Goal: Find specific page/section: Find specific page/section

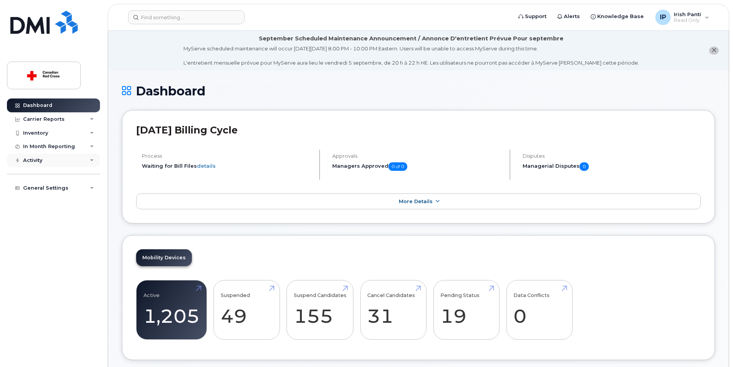
click at [49, 162] on div "Activity" at bounding box center [53, 160] width 93 height 14
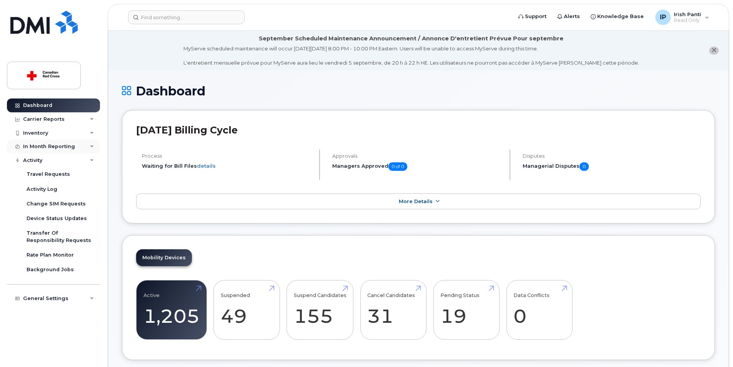
click at [80, 145] on div "In Month Reporting" at bounding box center [53, 147] width 93 height 14
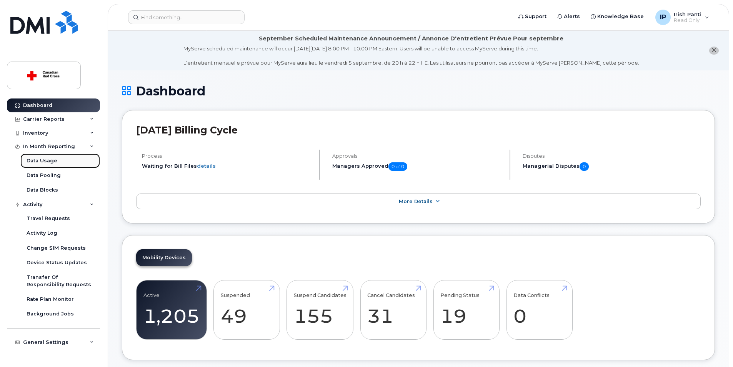
click at [47, 164] on div "Data Usage" at bounding box center [42, 160] width 31 height 7
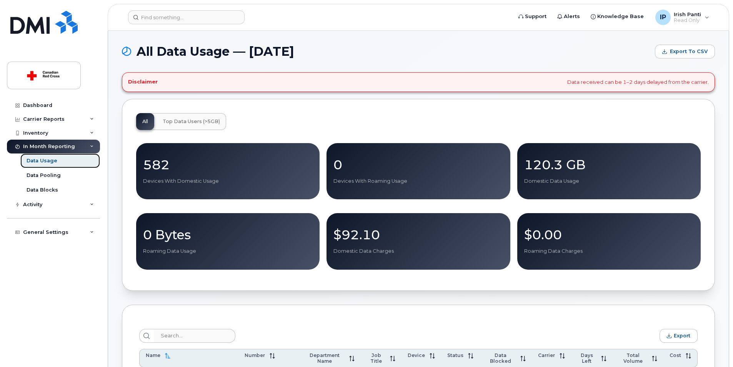
click at [69, 166] on link "Data Usage" at bounding box center [60, 160] width 80 height 15
click at [68, 190] on link "Data Blocks" at bounding box center [60, 190] width 80 height 15
click at [55, 176] on div "Data Pooling" at bounding box center [44, 175] width 34 height 7
click at [76, 203] on div "Activity" at bounding box center [53, 205] width 93 height 14
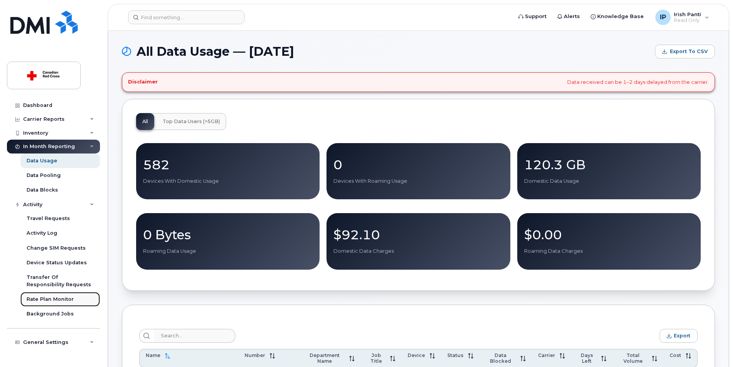
click at [65, 299] on div "Rate Plan Monitor" at bounding box center [50, 299] width 47 height 7
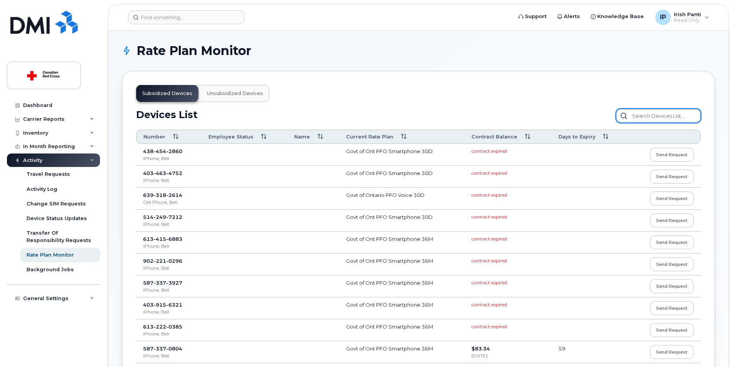
click at [667, 117] on input "text" at bounding box center [658, 116] width 85 height 14
click at [155, 135] on th "Number" at bounding box center [168, 137] width 65 height 14
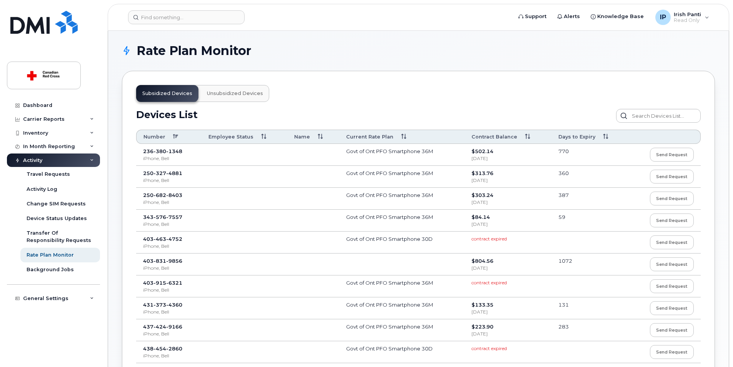
click at [183, 135] on th "Number" at bounding box center [168, 137] width 65 height 14
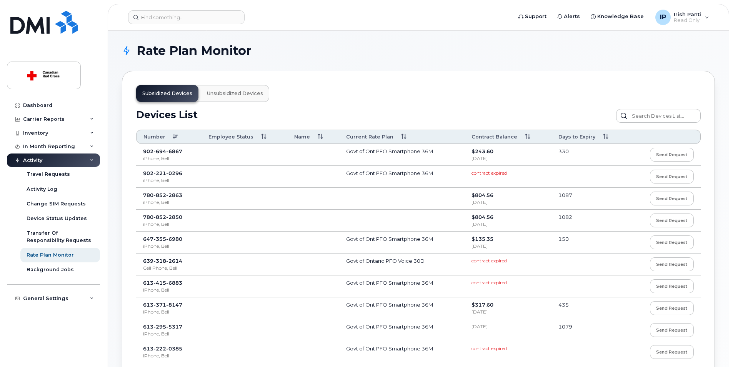
click at [176, 136] on th "Number" at bounding box center [168, 137] width 65 height 14
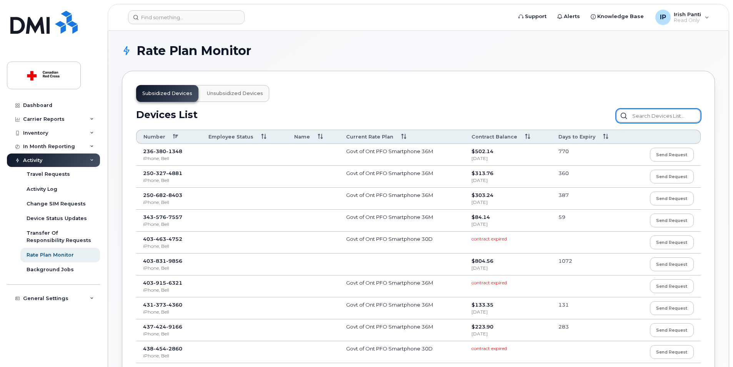
click at [668, 114] on input "text" at bounding box center [658, 116] width 85 height 14
click at [648, 111] on input "text" at bounding box center [658, 116] width 85 height 14
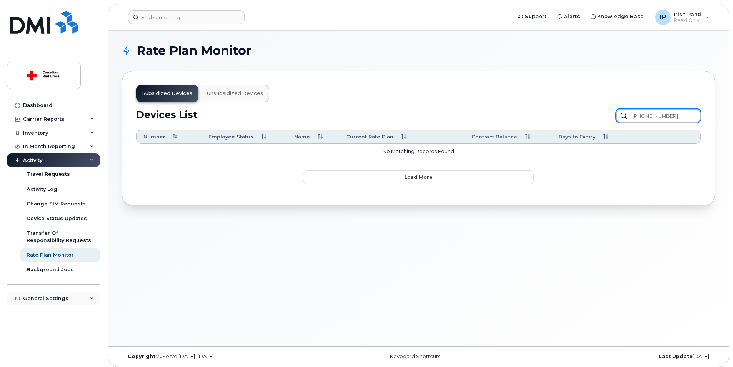
type input "902-219-4330"
click at [63, 296] on div "General Settings" at bounding box center [45, 298] width 45 height 6
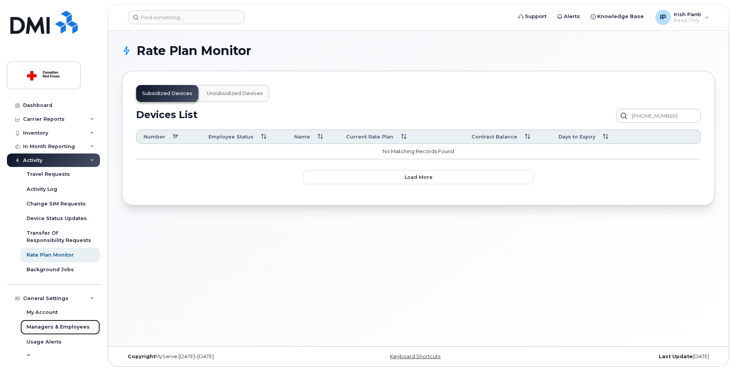
click at [68, 325] on div "Managers & Employees" at bounding box center [58, 326] width 63 height 7
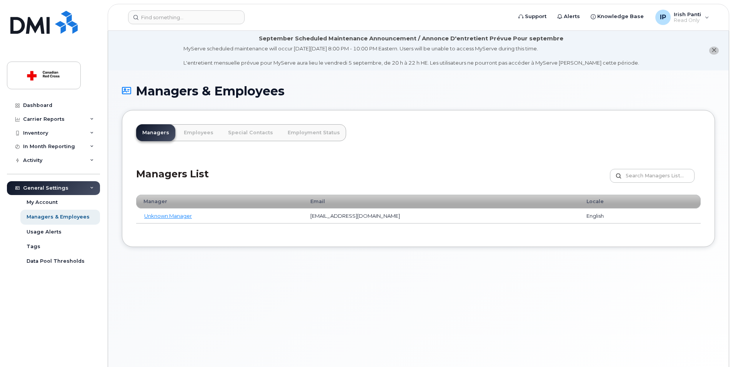
click at [30, 97] on div "Dashboard Carrier Reports Monthly Billing Data Daily Data Pooling Data Behavior…" at bounding box center [52, 183] width 104 height 367
click at [31, 103] on div "Dashboard" at bounding box center [37, 105] width 29 height 6
click at [43, 102] on div "Dashboard" at bounding box center [37, 105] width 29 height 6
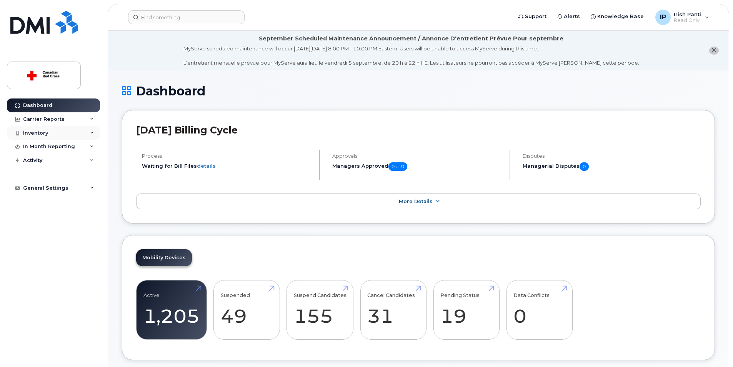
click at [40, 130] on div "Inventory" at bounding box center [35, 133] width 25 height 6
click at [52, 150] on div "Mobility Devices" at bounding box center [48, 146] width 43 height 7
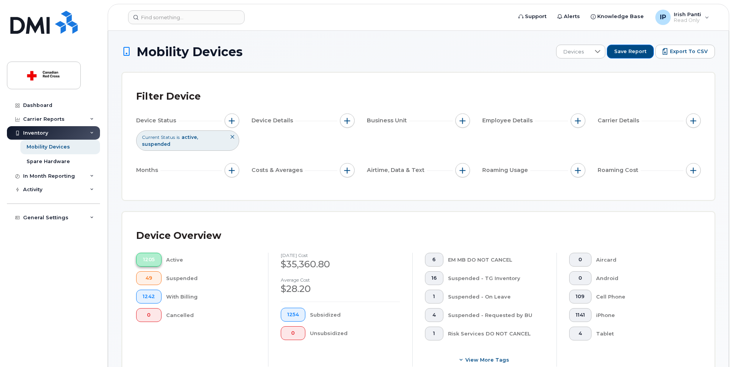
click at [146, 266] on button "1205" at bounding box center [148, 260] width 25 height 14
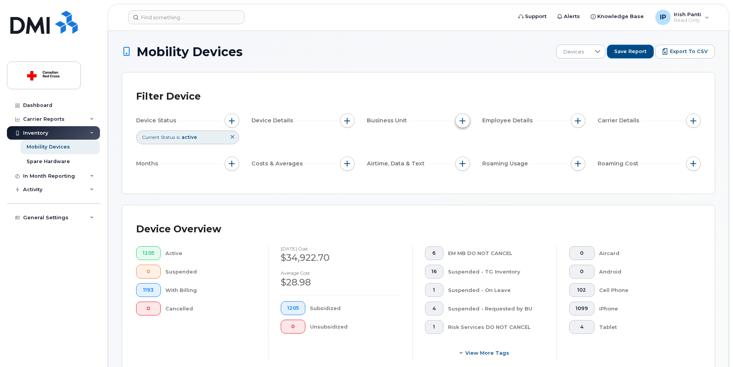
click at [462, 126] on button "button" at bounding box center [462, 120] width 15 height 15
click at [463, 155] on input "Budget Code" at bounding box center [464, 156] width 6 height 6
checkbox input "true"
click at [484, 171] on span "is" at bounding box center [506, 172] width 66 height 14
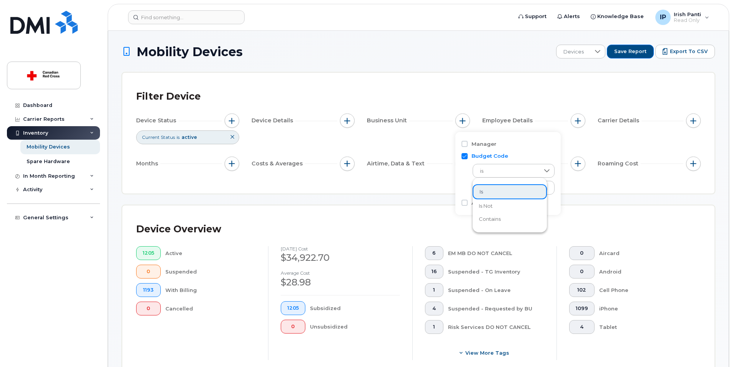
click at [484, 217] on span "contains" at bounding box center [490, 218] width 22 height 7
click at [488, 189] on input "text" at bounding box center [513, 188] width 83 height 14
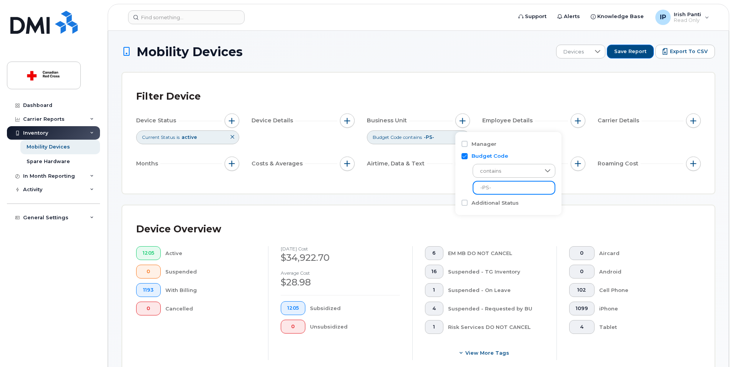
type input "-PS-"
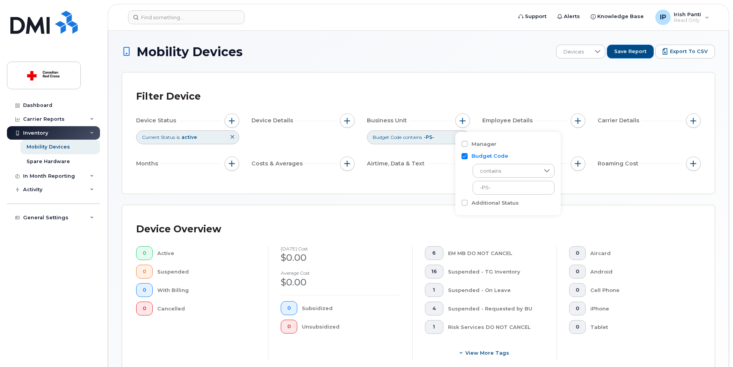
click at [525, 224] on div "Device Overview" at bounding box center [418, 229] width 564 height 20
click at [688, 162] on button "button" at bounding box center [693, 163] width 15 height 15
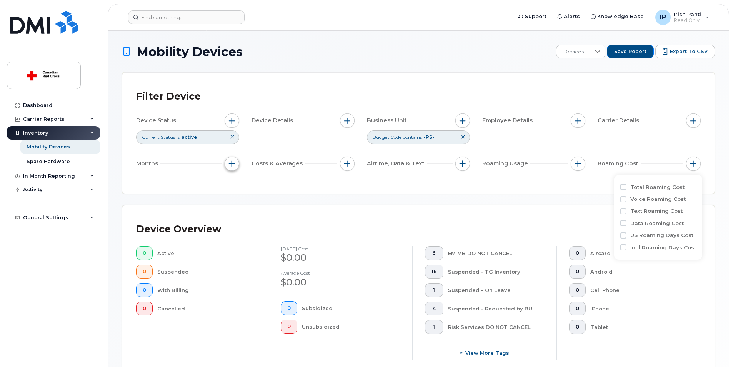
click at [237, 165] on button "button" at bounding box center [231, 163] width 15 height 15
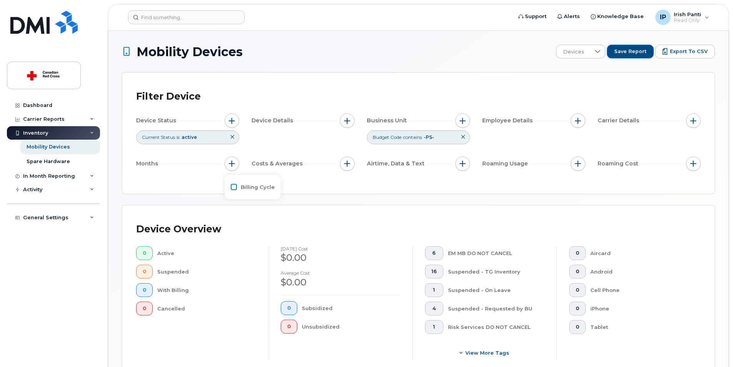
click at [234, 188] on input "Billing Cycle" at bounding box center [234, 187] width 6 height 6
checkbox input "true"
click at [270, 205] on div at bounding box center [267, 201] width 15 height 13
click at [261, 234] on span "custom range" at bounding box center [266, 236] width 37 height 7
click at [297, 217] on icon at bounding box center [298, 218] width 6 height 6
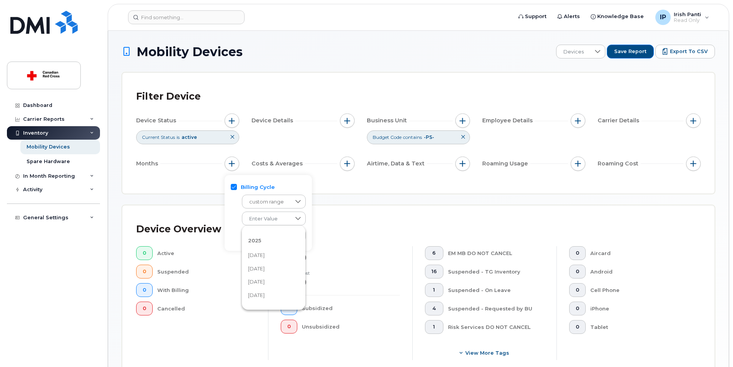
click at [279, 267] on li "July 2025" at bounding box center [273, 268] width 63 height 13
click at [297, 235] on icon at bounding box center [297, 235] width 5 height 3
click at [296, 218] on icon at bounding box center [298, 218] width 6 height 6
click at [274, 234] on li "April 2025" at bounding box center [273, 235] width 63 height 13
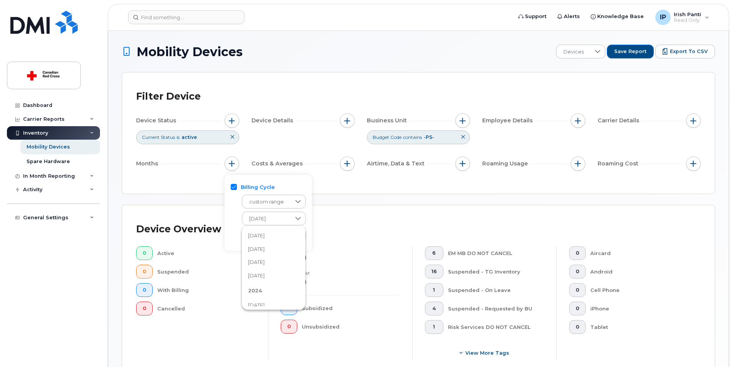
scroll to position [73, 0]
click at [296, 236] on icon at bounding box center [298, 235] width 6 height 6
click at [274, 285] on li "July 2025" at bounding box center [273, 285] width 63 height 13
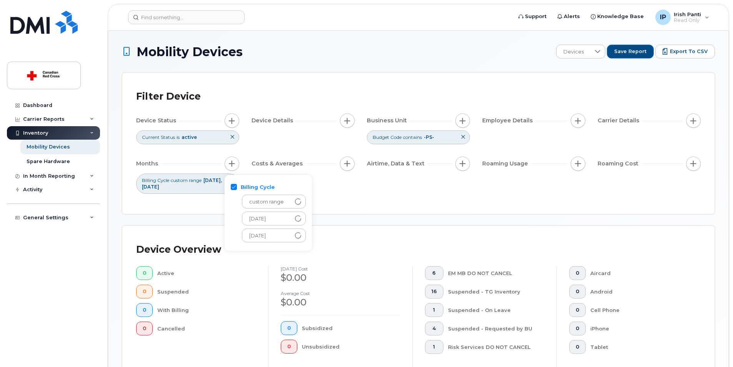
click at [376, 198] on div "Filter Device Device Status Current Status is active Device Details Business Un…" at bounding box center [418, 142] width 564 height 113
click at [462, 139] on icon at bounding box center [462, 137] width 5 height 5
click at [577, 122] on span "button" at bounding box center [578, 121] width 6 height 6
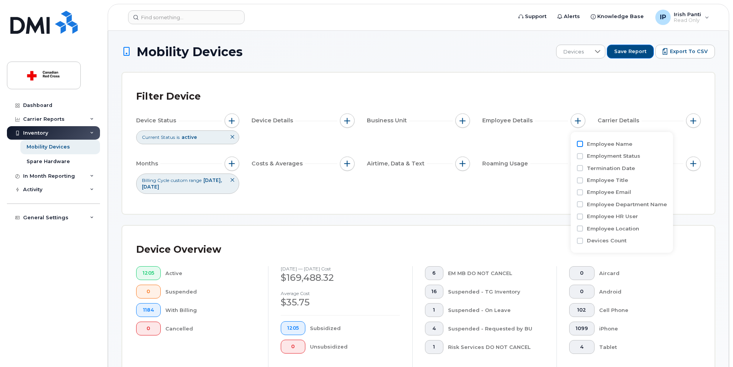
click at [582, 144] on input "Employee Name" at bounding box center [580, 144] width 6 height 6
checkbox input "true"
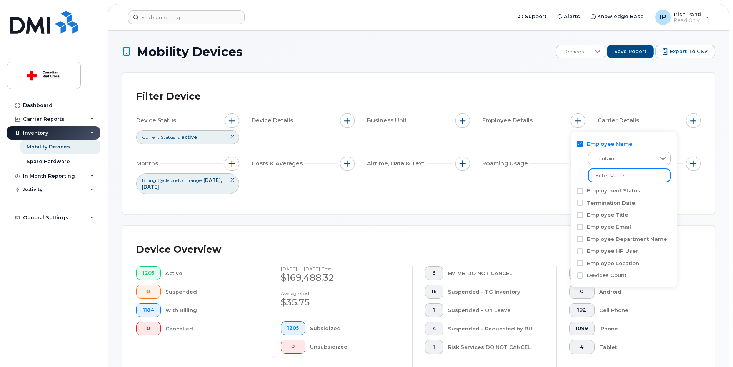
click at [606, 175] on input at bounding box center [629, 175] width 83 height 14
click at [528, 186] on div "Device Status Current Status is active Device Details Business Unit Employee De…" at bounding box center [418, 153] width 564 height 80
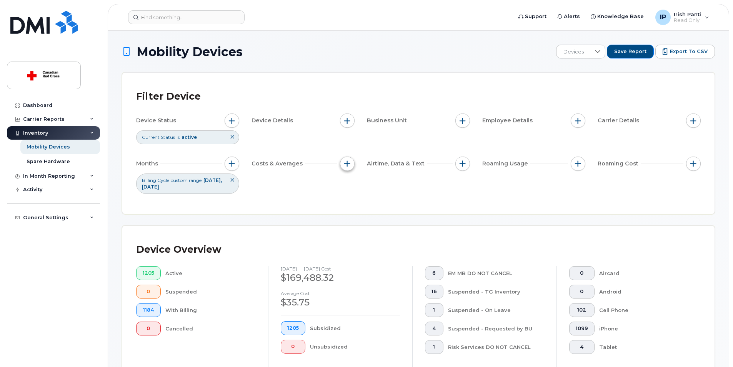
click at [344, 166] on span "button" at bounding box center [347, 163] width 6 height 6
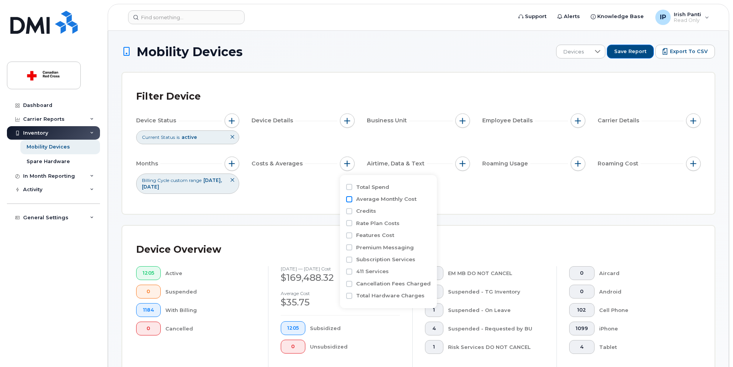
click at [351, 201] on input "Average Monthly Cost" at bounding box center [349, 199] width 6 height 6
checkbox input "true"
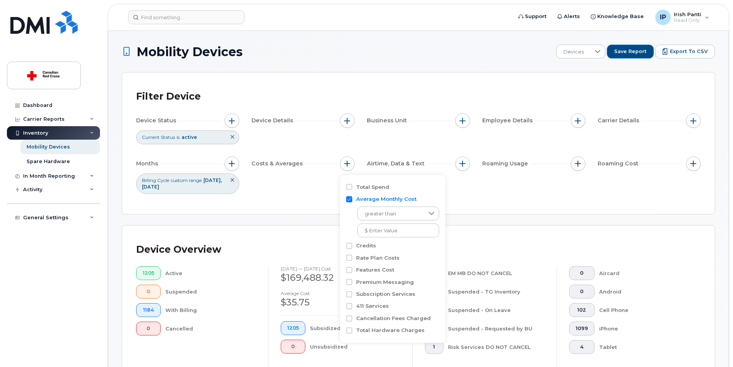
click at [288, 191] on div "Device Status Current Status is active Device Details Business Unit Employee De…" at bounding box center [418, 153] width 564 height 80
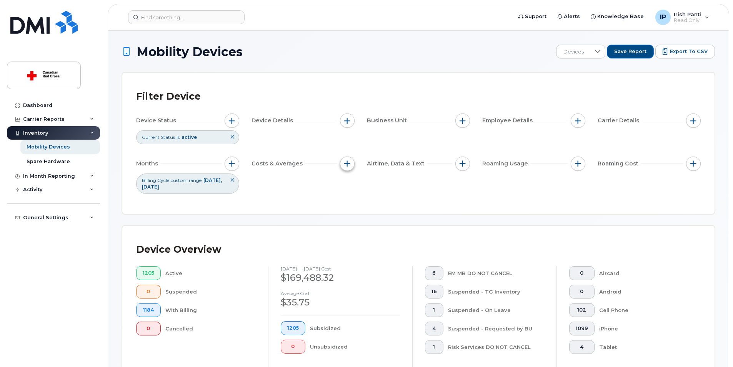
click at [348, 164] on span "button" at bounding box center [347, 163] width 6 height 6
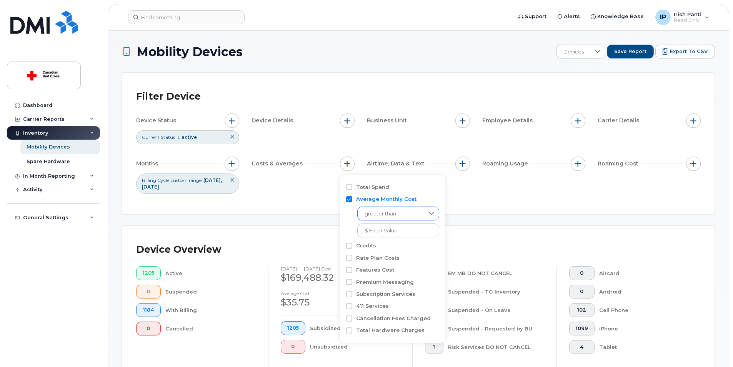
click at [428, 212] on icon at bounding box center [431, 213] width 6 height 6
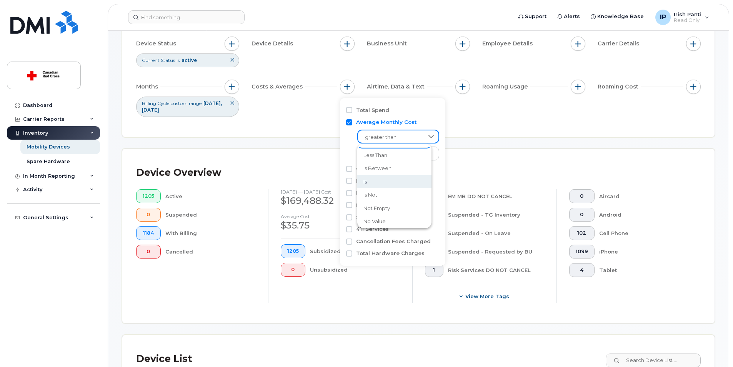
scroll to position [24, 0]
click at [404, 177] on li "is" at bounding box center [394, 174] width 74 height 13
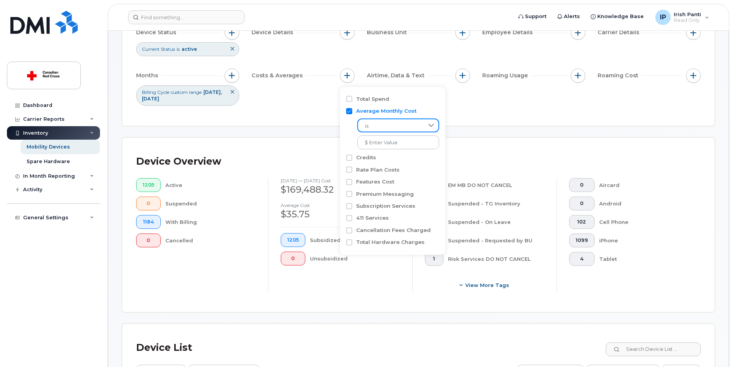
scroll to position [77, 0]
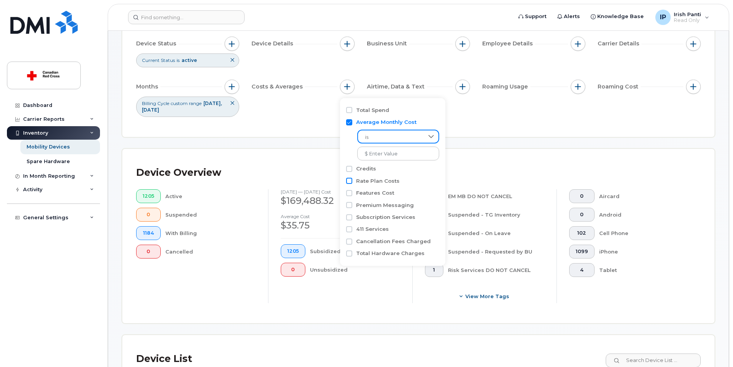
click at [349, 180] on input "Rate Plan Costs" at bounding box center [349, 181] width 6 height 6
checkbox input "true"
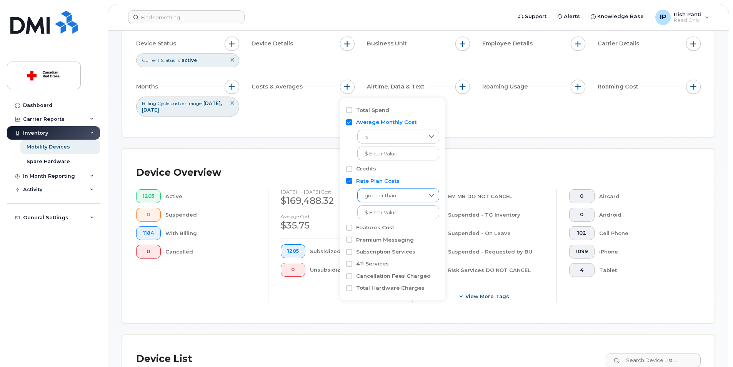
click at [424, 194] on div at bounding box center [431, 195] width 15 height 13
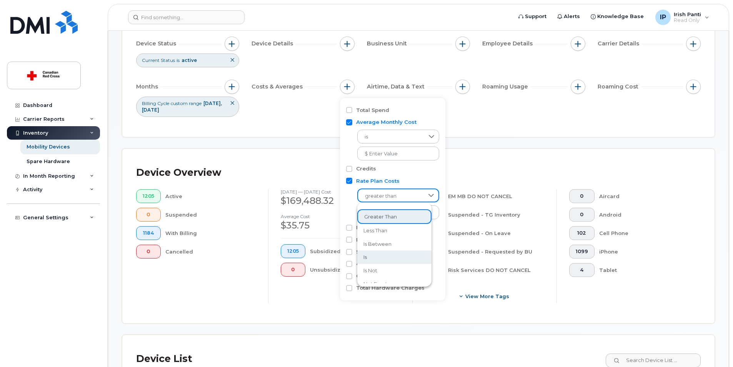
click at [371, 254] on li "is" at bounding box center [394, 256] width 74 height 13
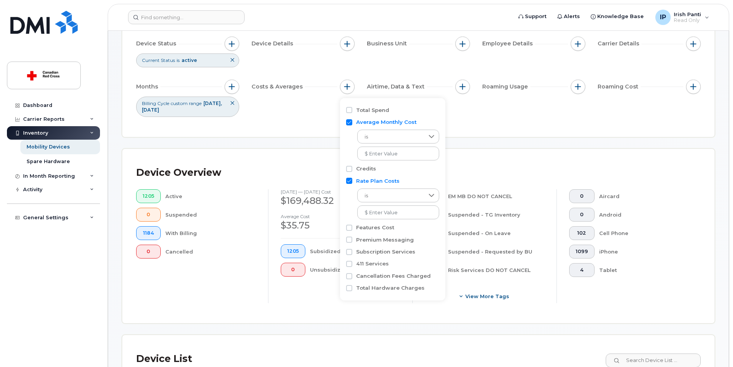
click at [304, 126] on div "Filter Device Device Status Current Status is active Device Details Business Un…" at bounding box center [418, 66] width 592 height 141
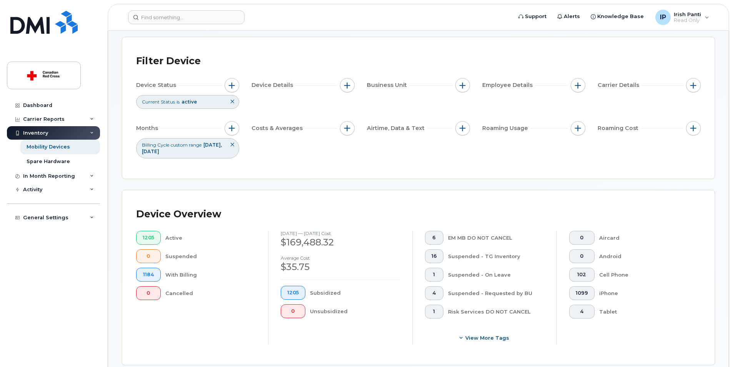
scroll to position [0, 0]
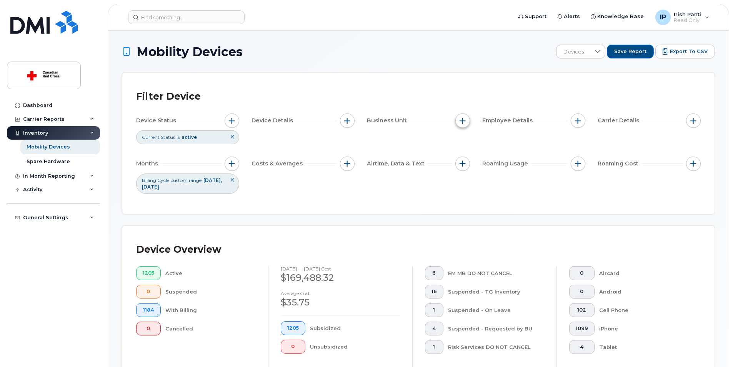
click at [461, 122] on span "button" at bounding box center [462, 121] width 6 height 6
click at [464, 155] on input "Budget Code" at bounding box center [464, 156] width 6 height 6
checkbox input "true"
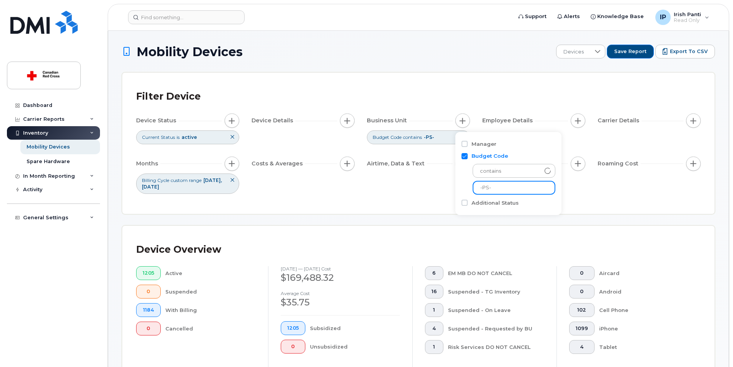
click at [495, 188] on input "-PS-" at bounding box center [513, 188] width 83 height 14
click at [419, 196] on div "Filter Device Device Status Current Status is active Device Details Business Un…" at bounding box center [418, 142] width 564 height 113
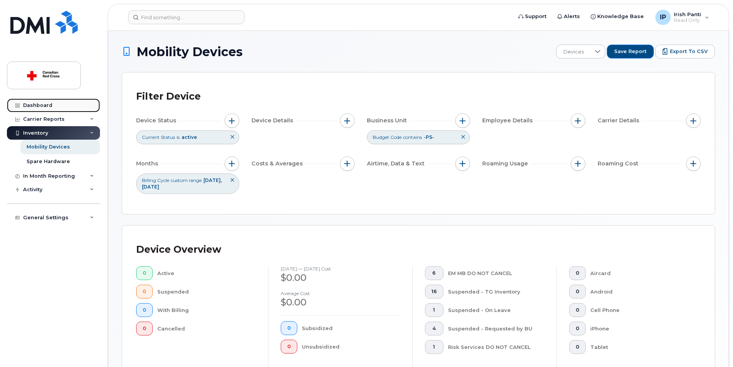
click at [48, 104] on div "Dashboard" at bounding box center [37, 105] width 29 height 6
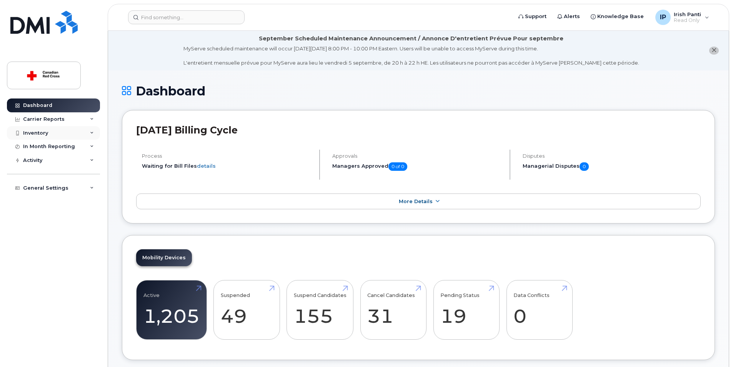
click at [38, 133] on div "Inventory" at bounding box center [35, 133] width 25 height 6
click at [41, 146] on div "Mobility Devices" at bounding box center [48, 146] width 43 height 7
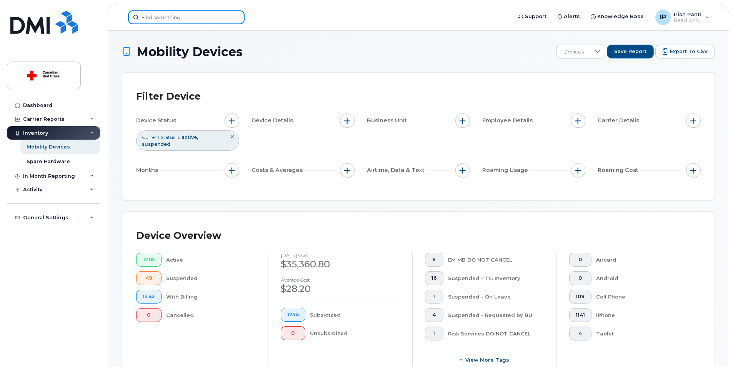
click at [174, 20] on input at bounding box center [186, 17] width 116 height 14
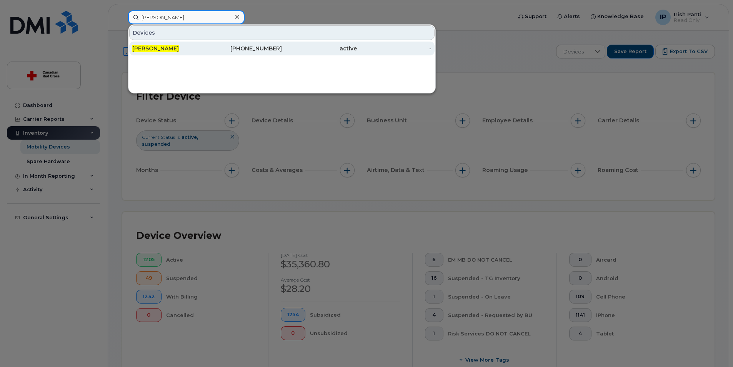
type input "alyssa melanson"
click at [169, 48] on span "Alyssa Melanson" at bounding box center [155, 48] width 47 height 7
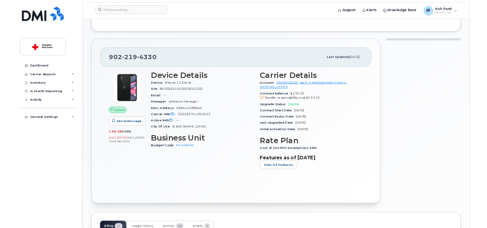
scroll to position [307, 0]
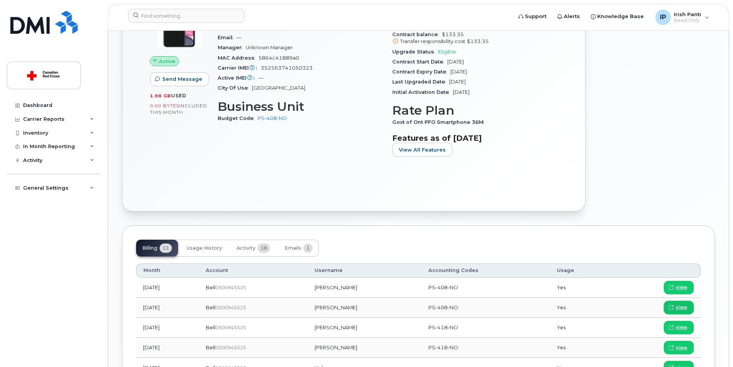
click at [679, 304] on span "view" at bounding box center [681, 307] width 12 height 7
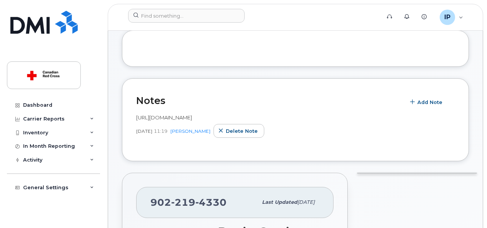
scroll to position [0, 0]
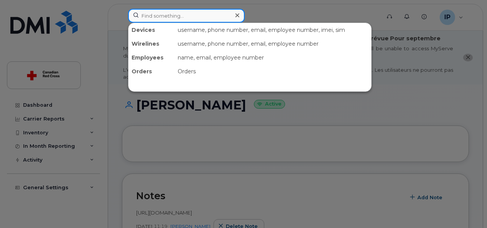
click at [170, 17] on input at bounding box center [186, 16] width 116 height 14
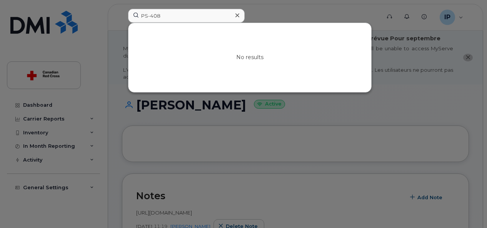
click at [339, 125] on div at bounding box center [243, 114] width 487 height 228
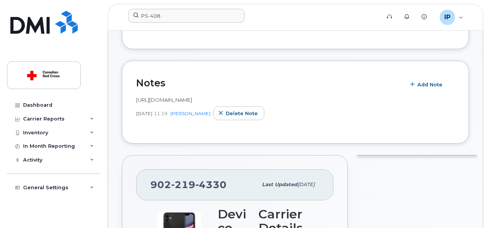
scroll to position [115, 0]
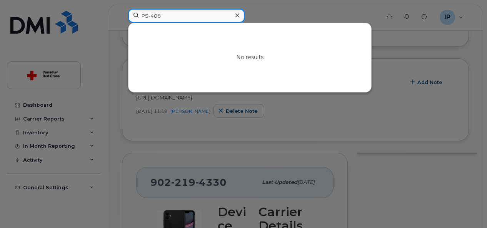
click at [177, 14] on input "PS-408" at bounding box center [186, 16] width 116 height 14
drag, startPoint x: 186, startPoint y: 16, endPoint x: 128, endPoint y: 14, distance: 57.7
click at [128, 14] on input "PS-408" at bounding box center [186, 16] width 116 height 14
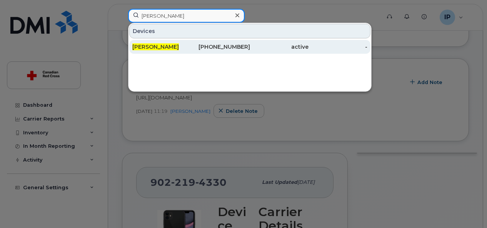
type input "samiya bhuiya"
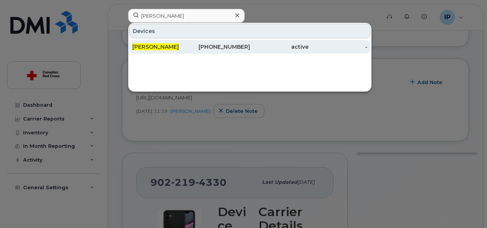
click at [184, 44] on div "Samiya Bhuiya" at bounding box center [161, 47] width 59 height 8
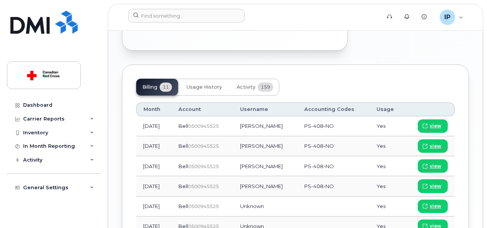
scroll to position [615, 0]
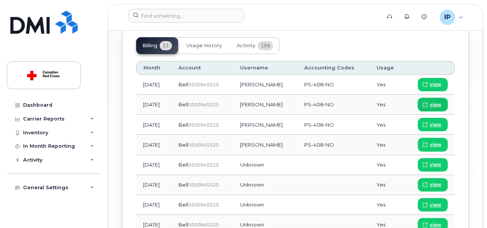
click at [434, 108] on span "view" at bounding box center [435, 104] width 12 height 7
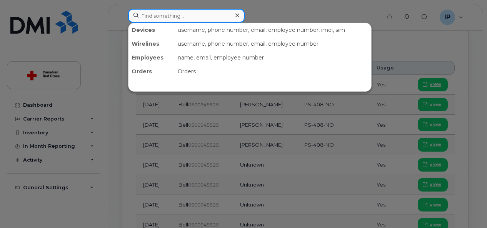
click at [185, 13] on input at bounding box center [186, 16] width 116 height 14
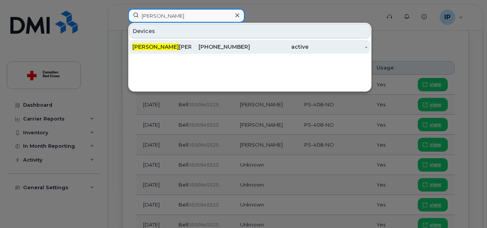
type input "[PERSON_NAME]"
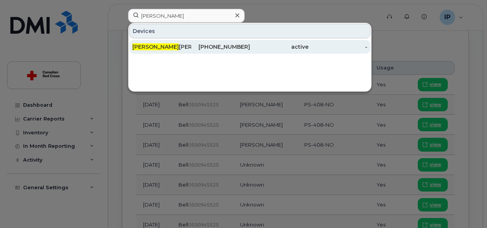
click at [168, 46] on div "[PERSON_NAME]" at bounding box center [161, 47] width 59 height 8
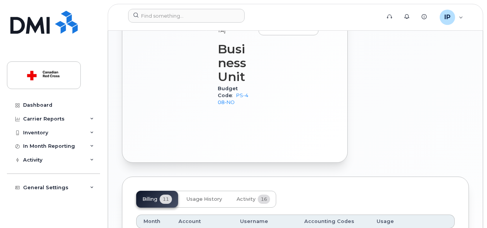
scroll to position [615, 0]
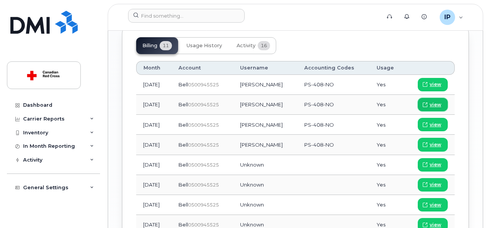
click at [436, 108] on span "view" at bounding box center [435, 104] width 12 height 7
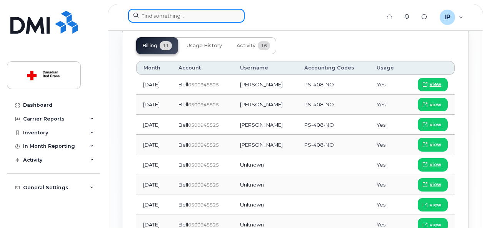
click at [182, 18] on input at bounding box center [186, 16] width 116 height 14
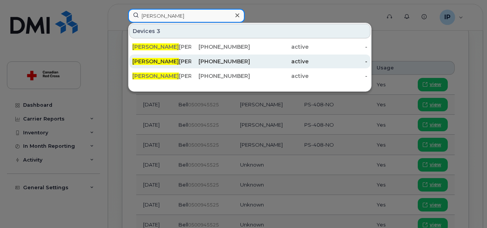
type input "[PERSON_NAME]"
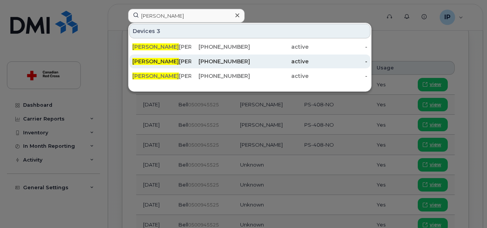
click at [145, 60] on span "[PERSON_NAME]" at bounding box center [155, 61] width 47 height 7
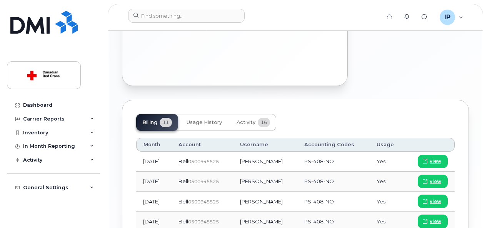
scroll to position [692, 0]
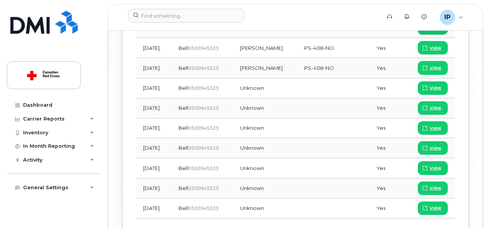
click at [436, 32] on span "view" at bounding box center [435, 28] width 12 height 7
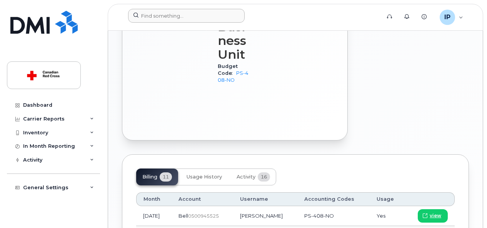
scroll to position [423, 0]
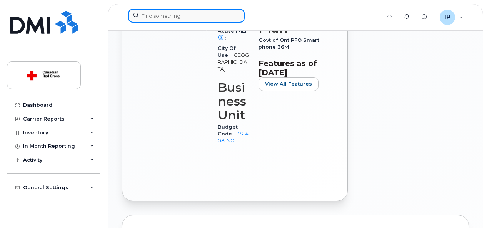
click at [162, 18] on input at bounding box center [186, 16] width 116 height 14
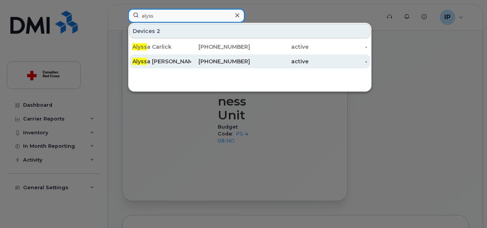
type input "alyss"
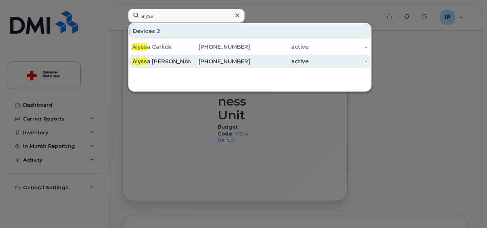
click at [171, 60] on div "Alyss a Melanson" at bounding box center [161, 62] width 59 height 8
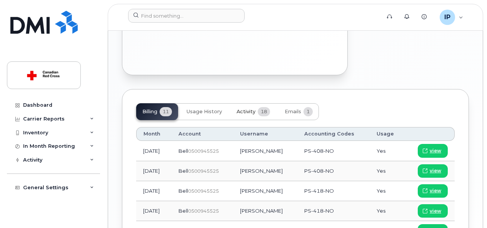
scroll to position [653, 0]
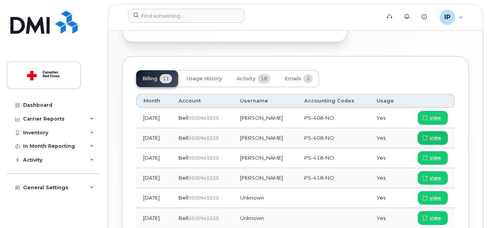
click at [431, 141] on span "view" at bounding box center [435, 138] width 12 height 7
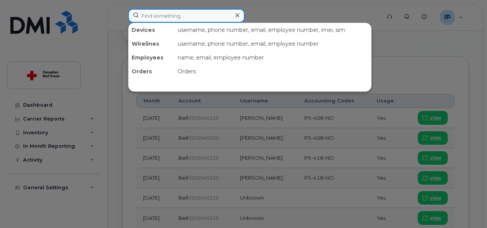
click at [188, 12] on input at bounding box center [186, 16] width 116 height 14
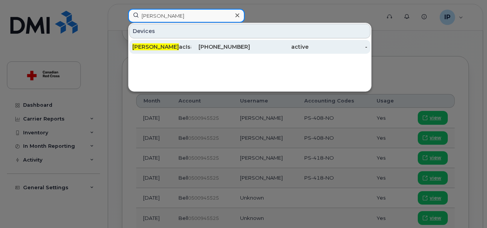
type input "lisa m"
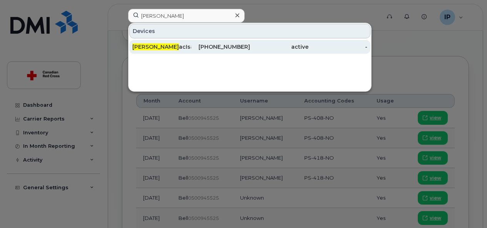
click at [153, 43] on div "Lisa M acIsaac" at bounding box center [161, 47] width 59 height 8
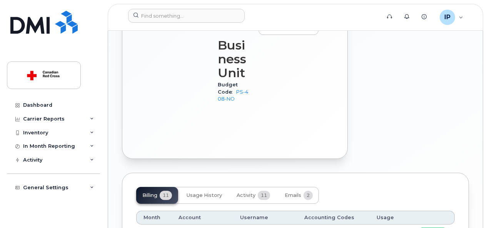
scroll to position [615, 0]
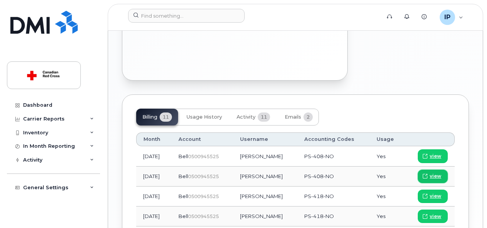
click at [432, 180] on span "view" at bounding box center [435, 176] width 12 height 7
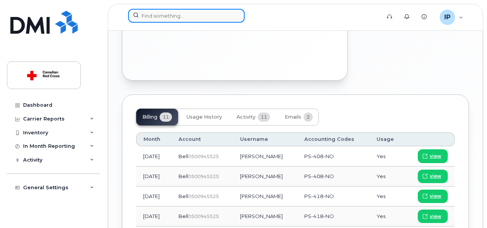
click at [177, 16] on input at bounding box center [186, 16] width 116 height 14
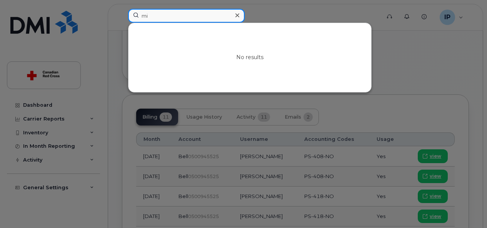
type input "m"
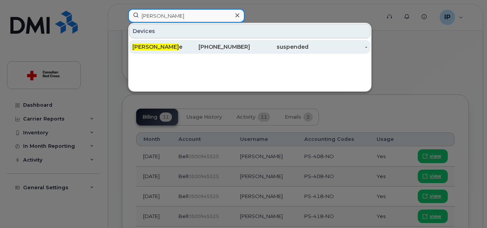
type input "andrea wilki"
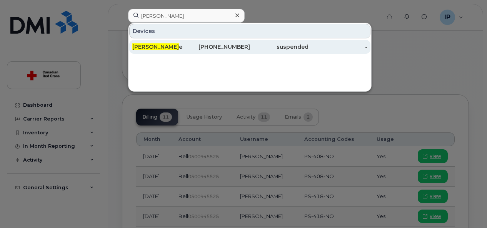
click at [184, 45] on div "Andrea Wilki e" at bounding box center [161, 47] width 59 height 8
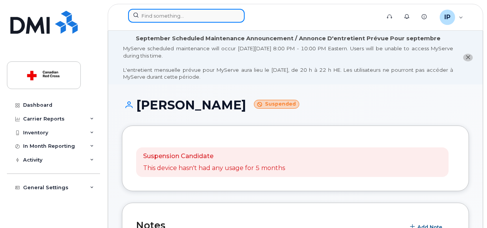
click at [193, 17] on input at bounding box center [186, 16] width 116 height 14
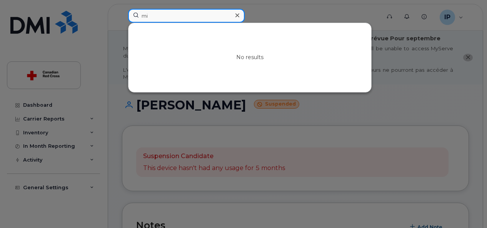
type input "m"
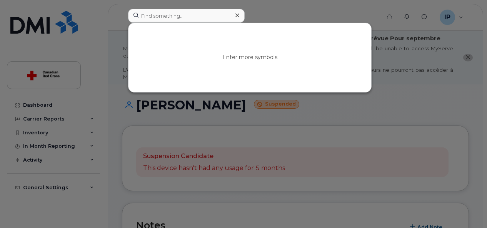
click at [348, 131] on div at bounding box center [243, 114] width 487 height 228
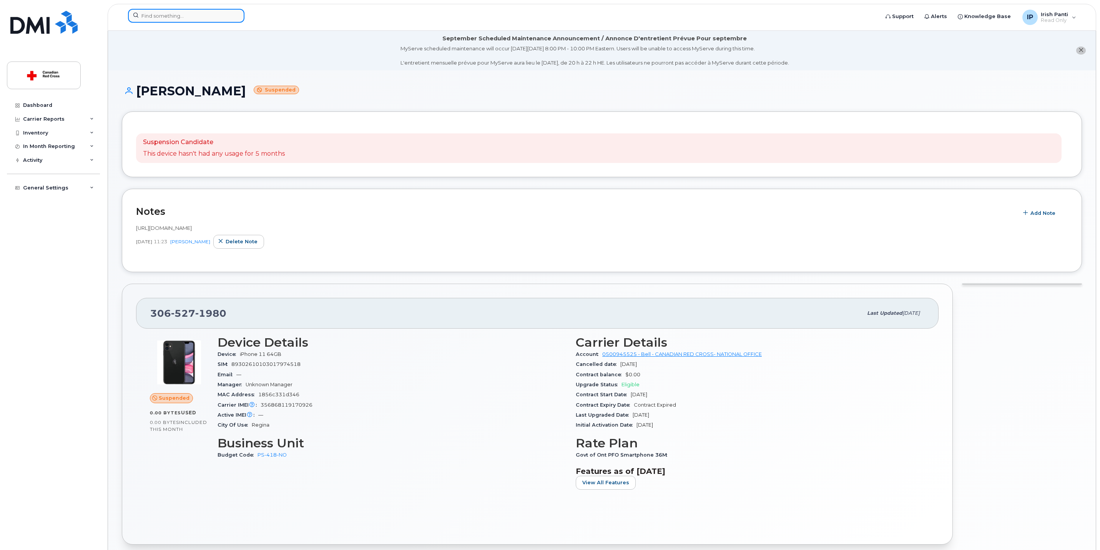
click at [169, 18] on input at bounding box center [186, 16] width 116 height 14
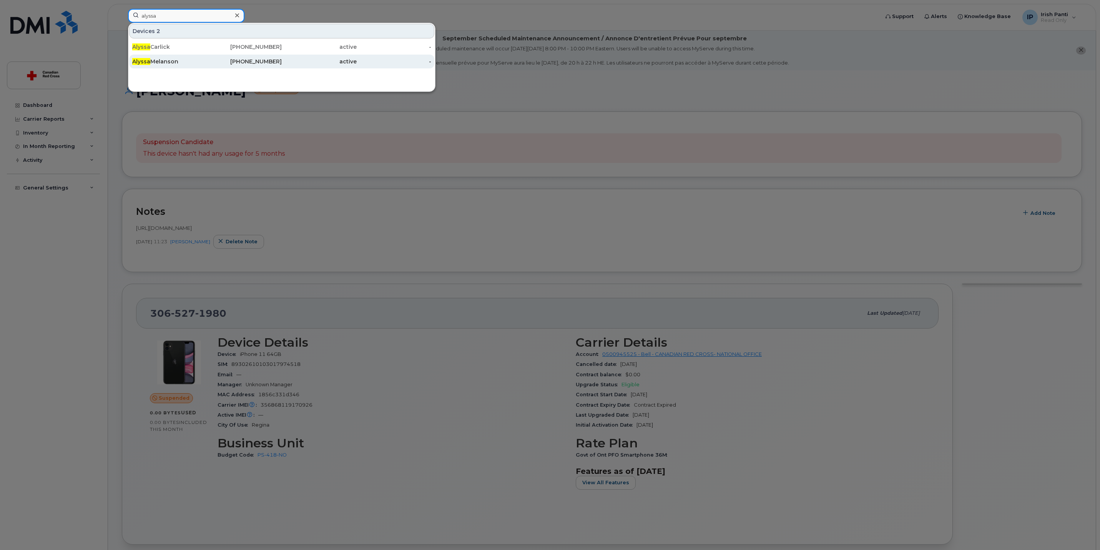
type input "alyssa"
click at [179, 65] on div "[PERSON_NAME]" at bounding box center [169, 62] width 75 height 8
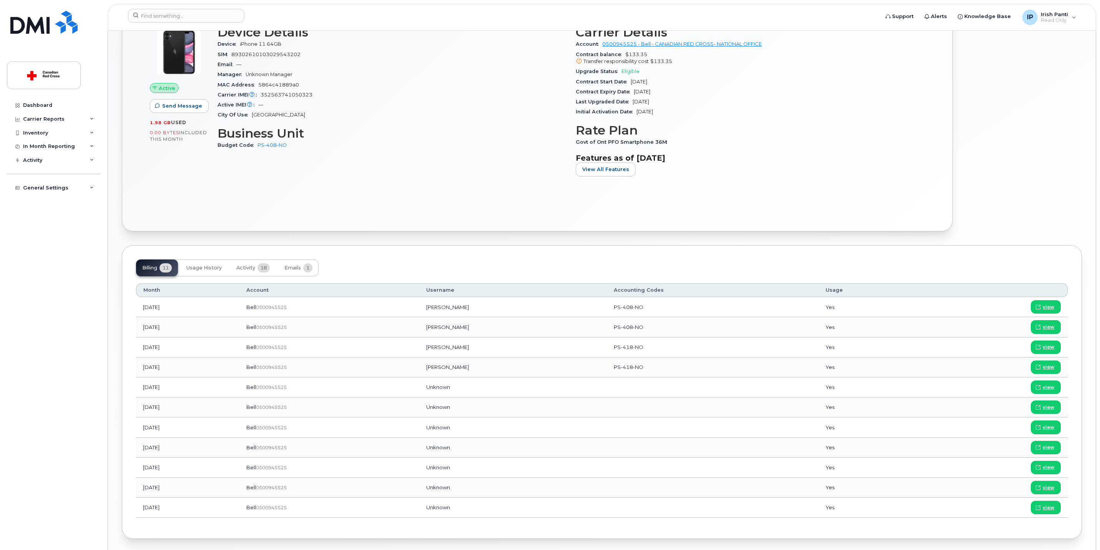
scroll to position [288, 0]
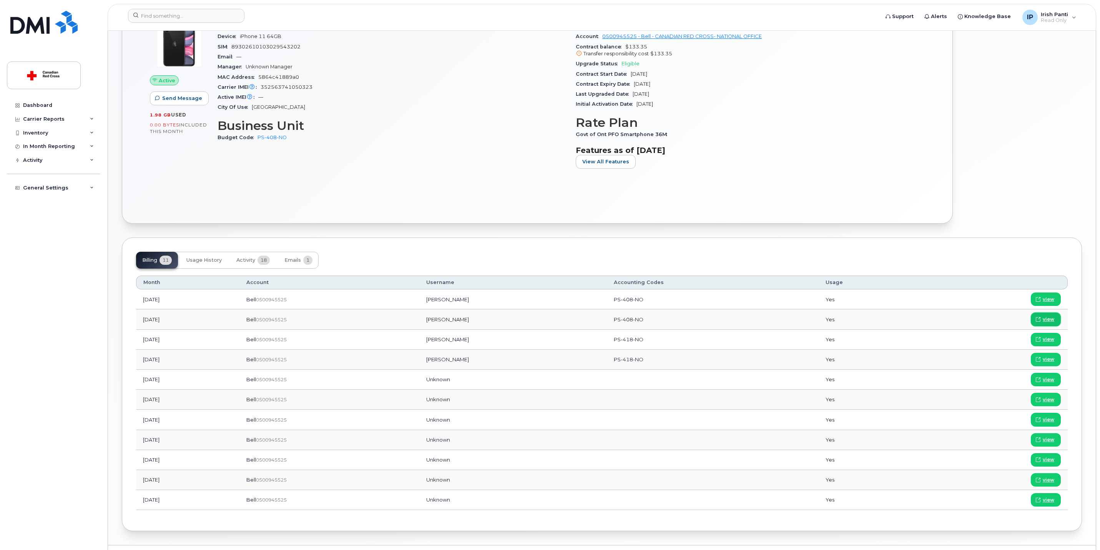
click at [1041, 323] on span at bounding box center [1038, 319] width 7 height 7
click at [1053, 301] on span "view" at bounding box center [1049, 299] width 12 height 7
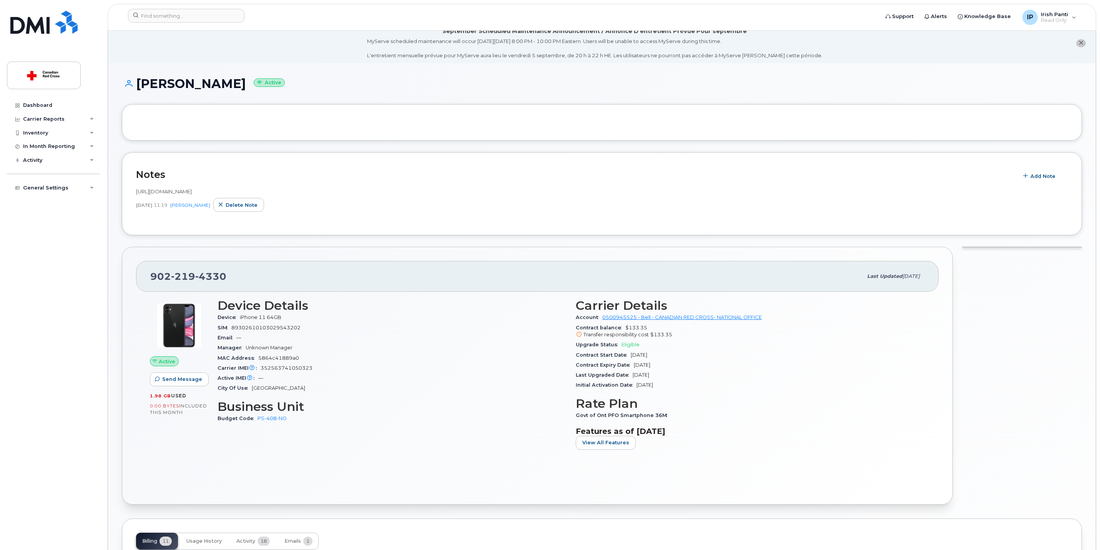
scroll to position [0, 0]
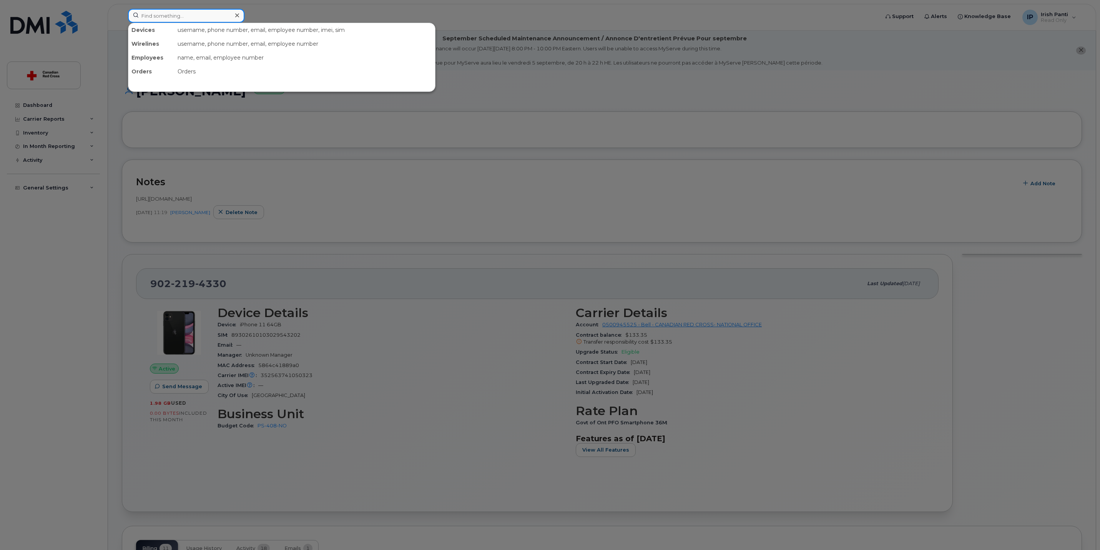
click at [197, 10] on input at bounding box center [186, 16] width 116 height 14
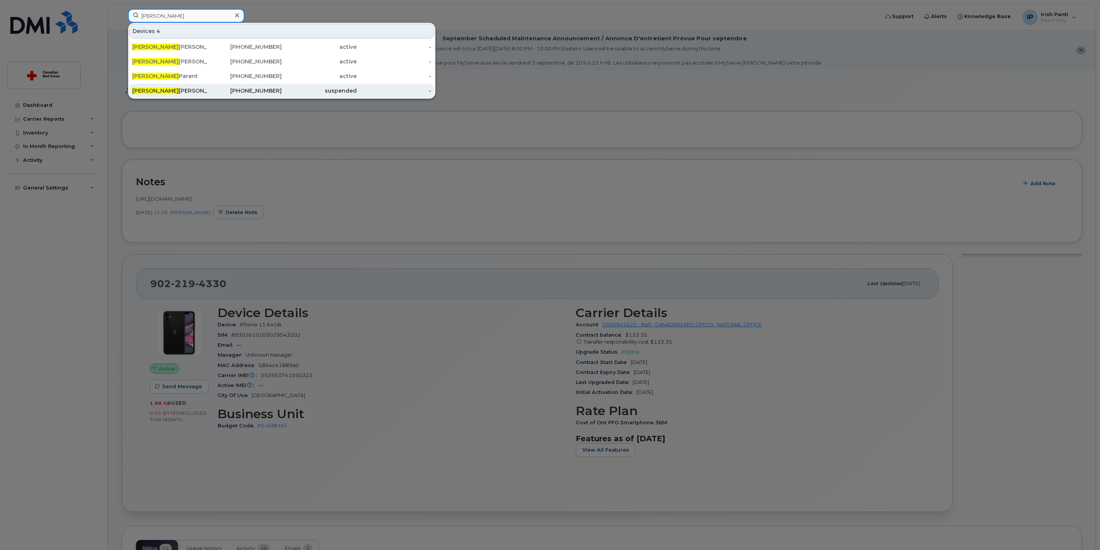
type input "andrea"
click at [231, 90] on div "306-527-1980" at bounding box center [244, 91] width 75 height 8
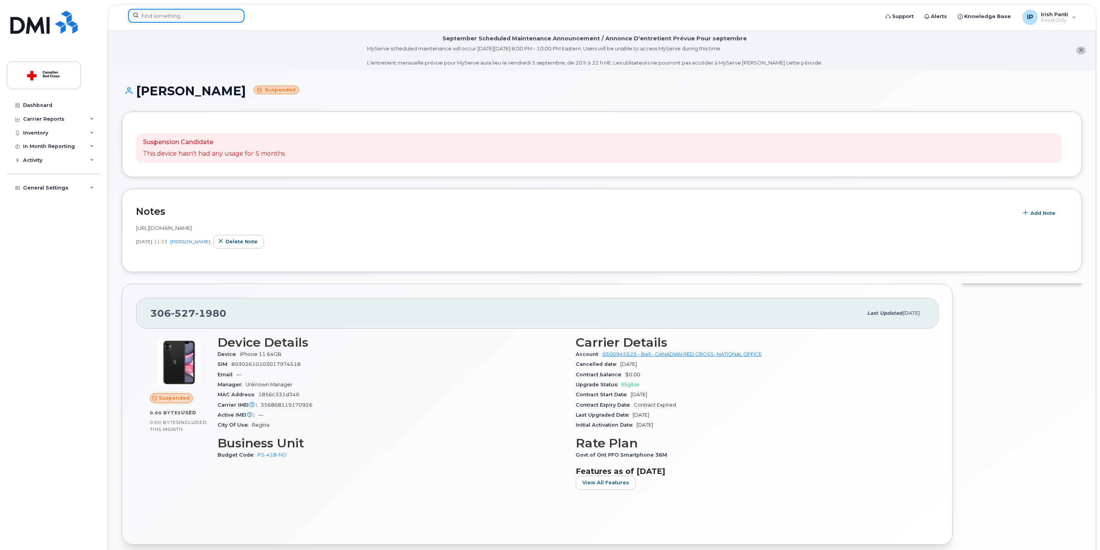
click at [166, 14] on input at bounding box center [186, 16] width 116 height 14
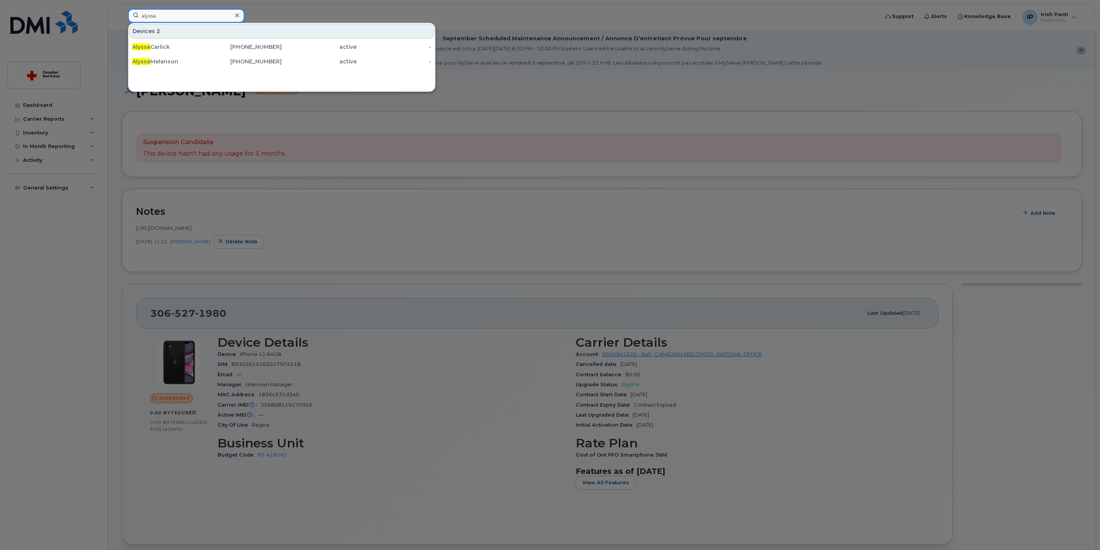
type input "alyssa"
click at [202, 69] on div "Alyssa Carlick 647-355-6980 active - Alyssa Melanson 902-219-4330 active -" at bounding box center [281, 54] width 307 height 30
click at [200, 65] on div "Alyssa Melanson" at bounding box center [169, 62] width 75 height 8
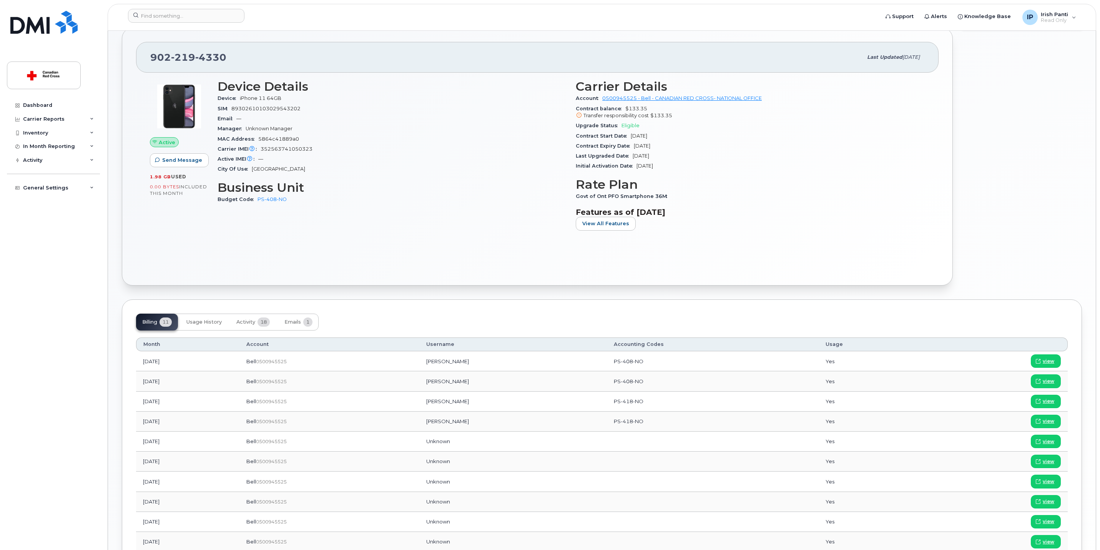
scroll to position [288, 0]
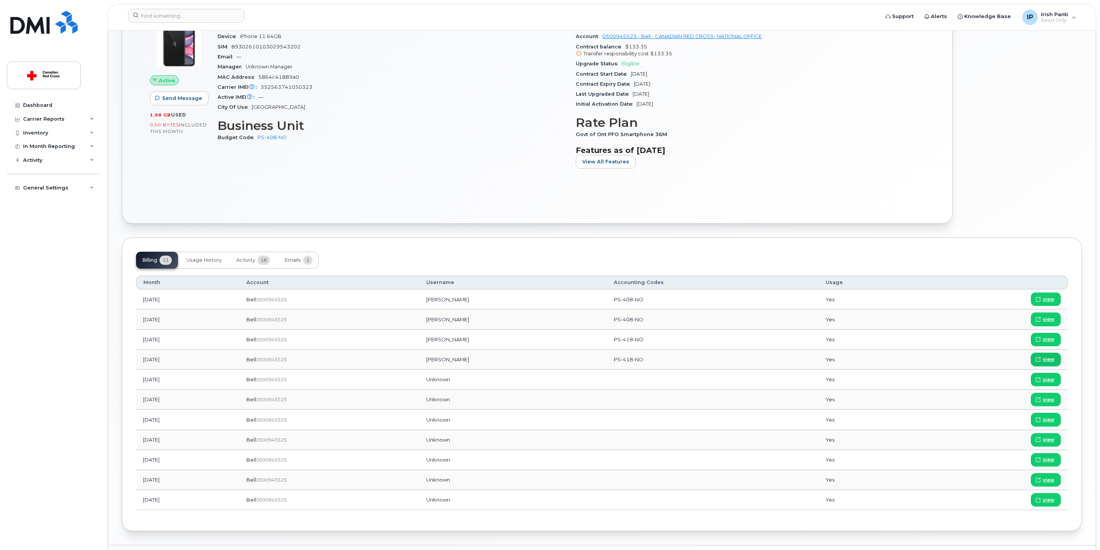
click at [1043, 363] on span "view" at bounding box center [1049, 359] width 12 height 7
click at [1045, 342] on span "view" at bounding box center [1049, 339] width 12 height 7
click at [1043, 323] on span "view" at bounding box center [1049, 319] width 12 height 7
click at [1043, 302] on span "view" at bounding box center [1049, 299] width 12 height 7
click at [216, 21] on input at bounding box center [186, 16] width 116 height 14
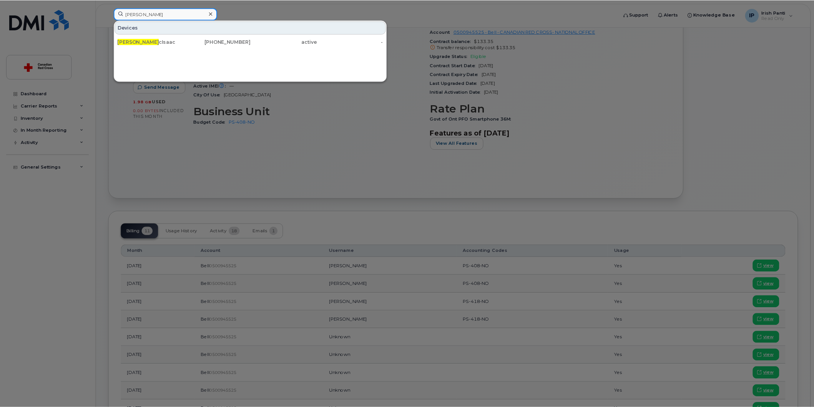
scroll to position [289, 0]
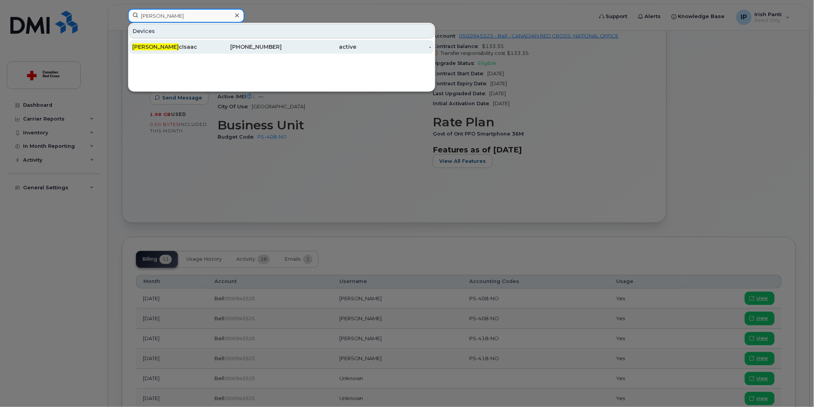
type input "lisa ma"
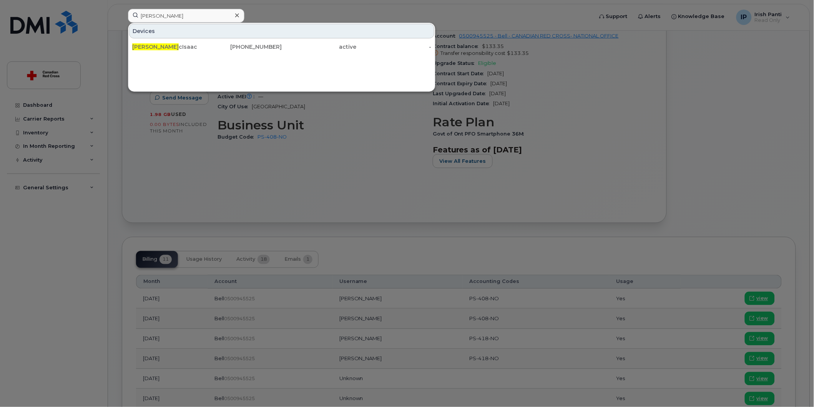
drag, startPoint x: 194, startPoint y: 47, endPoint x: 213, endPoint y: 113, distance: 68.7
click at [194, 47] on div "Lisa Ma cIsaac" at bounding box center [169, 47] width 75 height 8
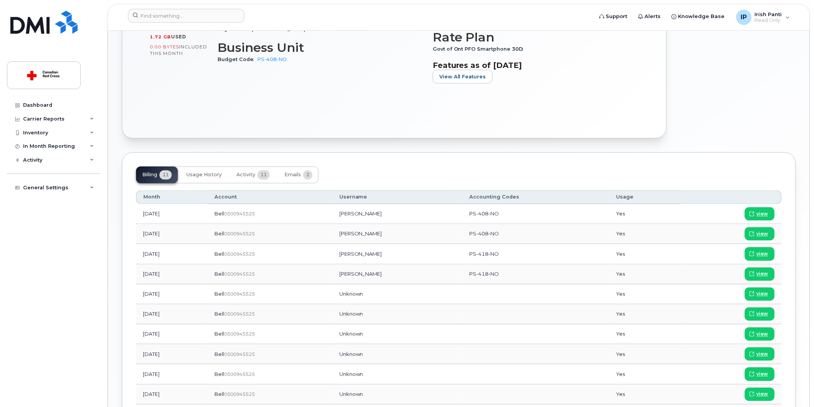
scroll to position [384, 0]
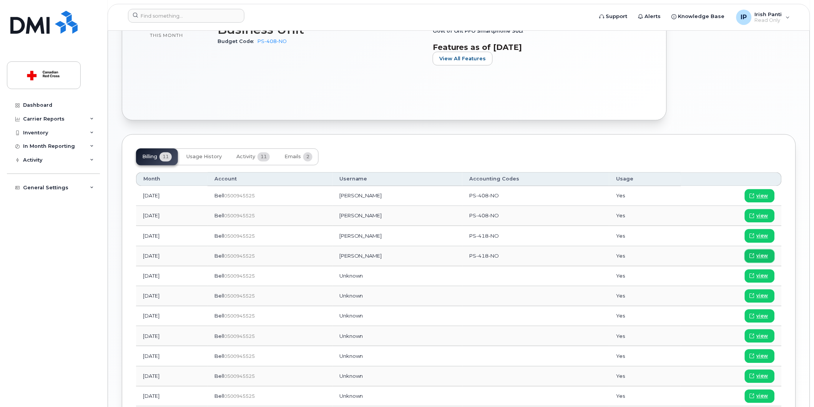
click at [765, 261] on link "view" at bounding box center [760, 256] width 30 height 13
click at [761, 236] on span "view" at bounding box center [763, 236] width 12 height 7
click at [760, 216] on span "view" at bounding box center [763, 216] width 12 height 7
click at [752, 198] on icon at bounding box center [752, 196] width 5 height 5
click at [165, 14] on input at bounding box center [186, 16] width 116 height 14
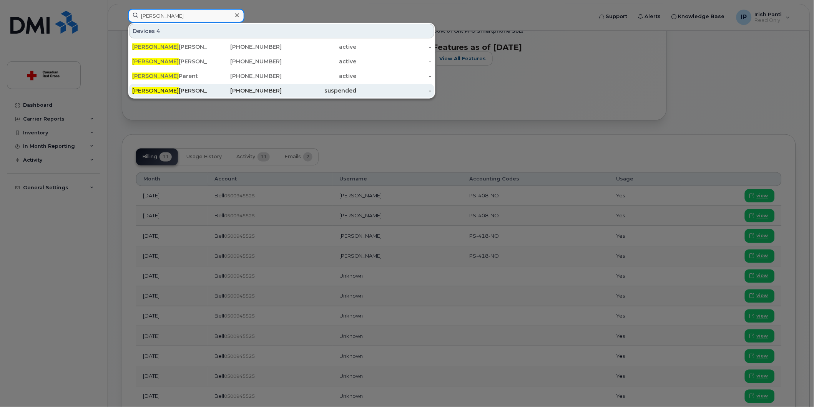
type input "andrea"
click at [178, 94] on div "Andrea Wilkie" at bounding box center [169, 91] width 75 height 8
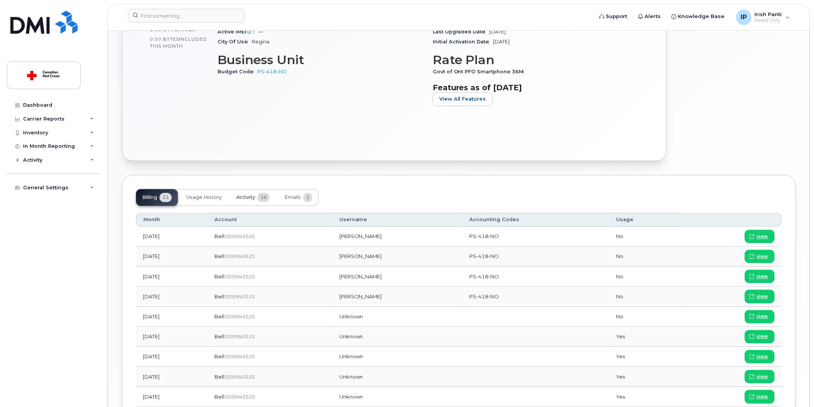
scroll to position [384, 0]
click at [761, 299] on span "view" at bounding box center [763, 296] width 12 height 7
click at [758, 273] on span "view" at bounding box center [763, 276] width 12 height 7
click at [761, 255] on span "view" at bounding box center [763, 256] width 12 height 7
click at [760, 237] on span "view" at bounding box center [763, 236] width 12 height 7
